Goal: Find specific page/section: Find specific page/section

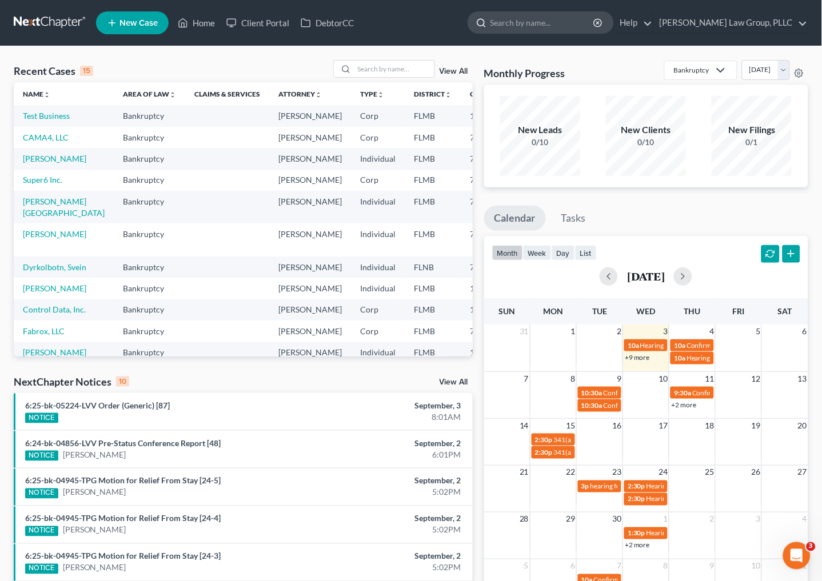
click at [539, 32] on input "search" at bounding box center [542, 22] width 105 height 21
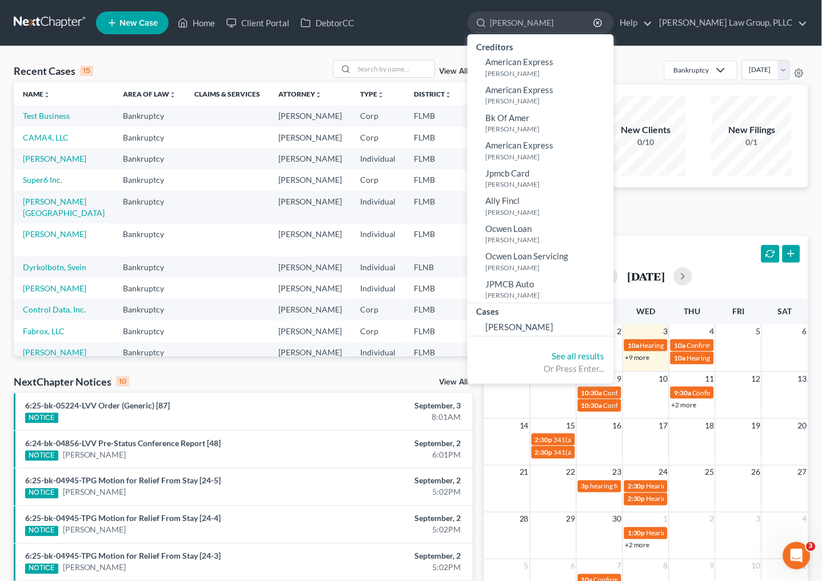
click at [302, 370] on div "Recent Cases 15 View All Name unfold_more expand_more expand_less Area of Law u…" at bounding box center [243, 424] width 470 height 728
drag, startPoint x: 176, startPoint y: 83, endPoint x: 82, endPoint y: 105, distance: 96.2
click at [85, 104] on div "Home New Case Client Portal DebtorCC [PERSON_NAME] Law Group, PLLC [EMAIL_ADDRE…" at bounding box center [411, 411] width 822 height 822
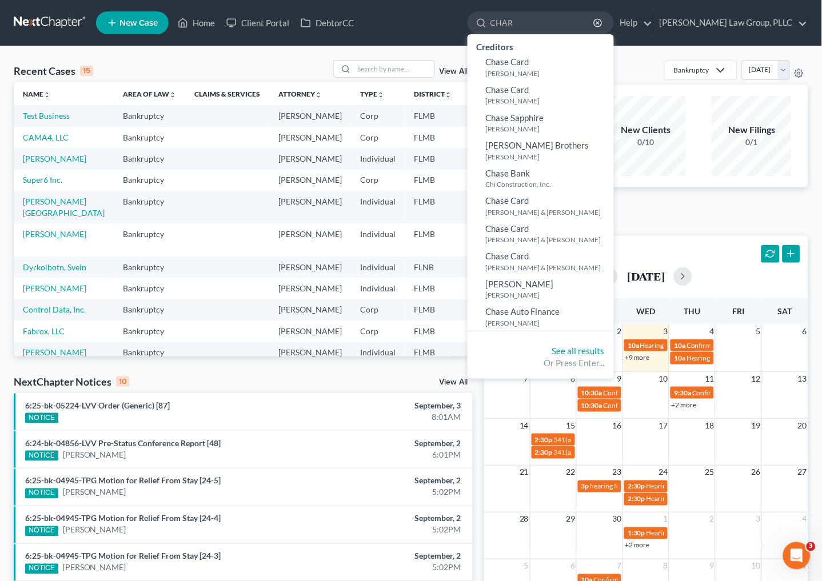
type input "CHAR"
drag, startPoint x: 570, startPoint y: 29, endPoint x: 446, endPoint y: 29, distance: 124.6
click at [446, 29] on ul "New Case Home Client Portal DebtorCC CHAR - No Result - Creditors Chase Card [P…" at bounding box center [452, 23] width 712 height 30
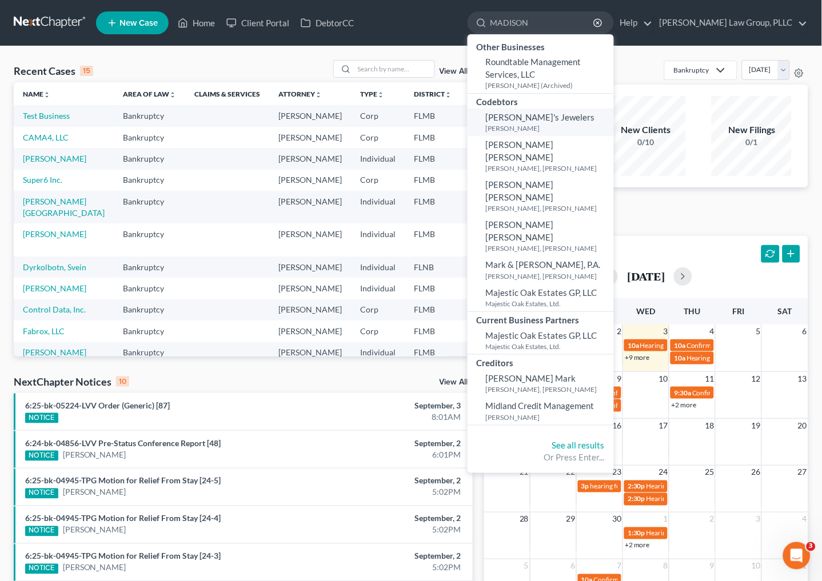
type input "MADISON"
click at [570, 112] on span "[PERSON_NAME]'s Jewelers" at bounding box center [540, 117] width 109 height 10
